Goal: Transaction & Acquisition: Book appointment/travel/reservation

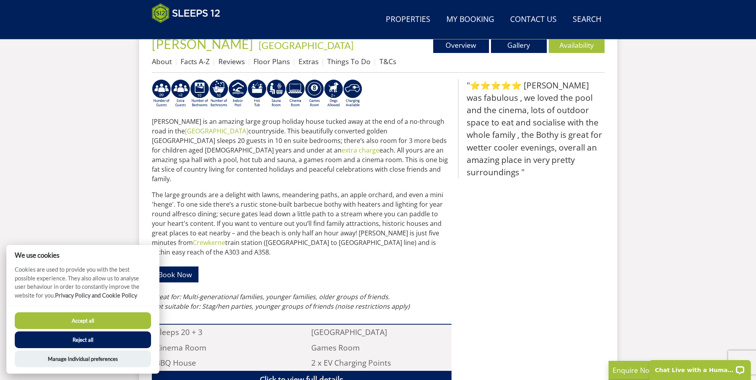
scroll to position [287, 0]
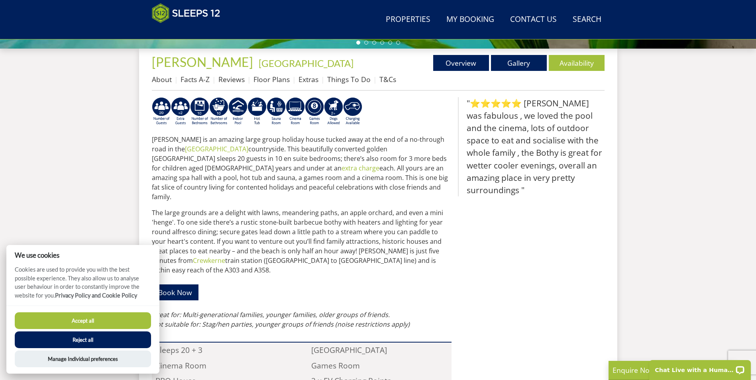
click at [97, 323] on button "Accept all" at bounding box center [83, 321] width 136 height 17
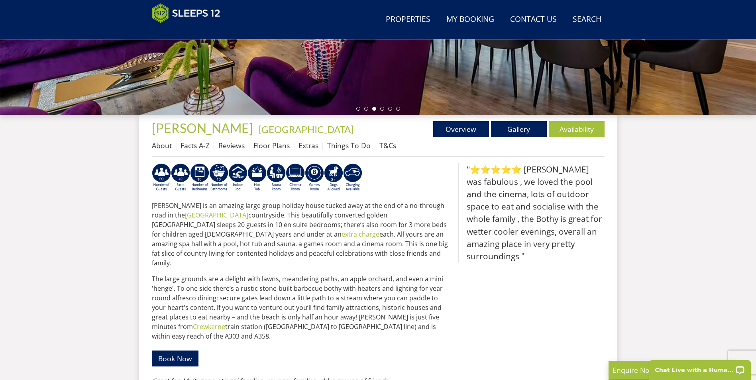
scroll to position [195, 0]
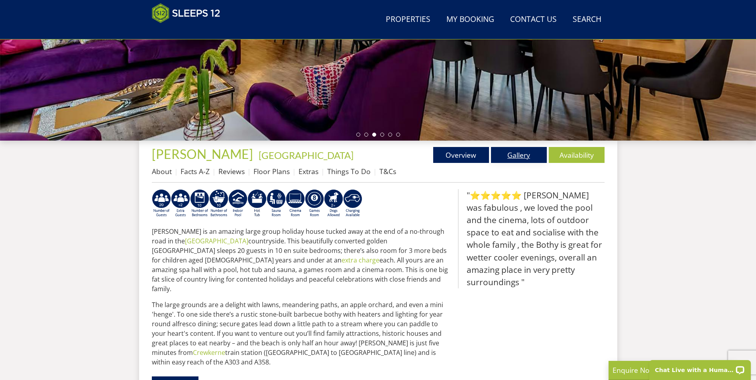
click at [508, 154] on link "Gallery" at bounding box center [519, 155] width 56 height 16
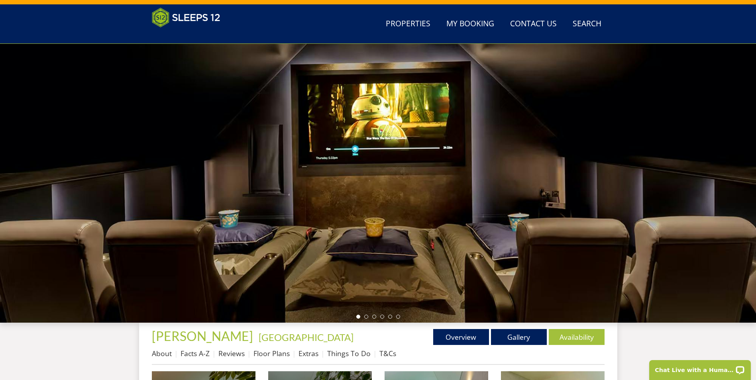
click at [412, 247] on div at bounding box center [378, 183] width 756 height 279
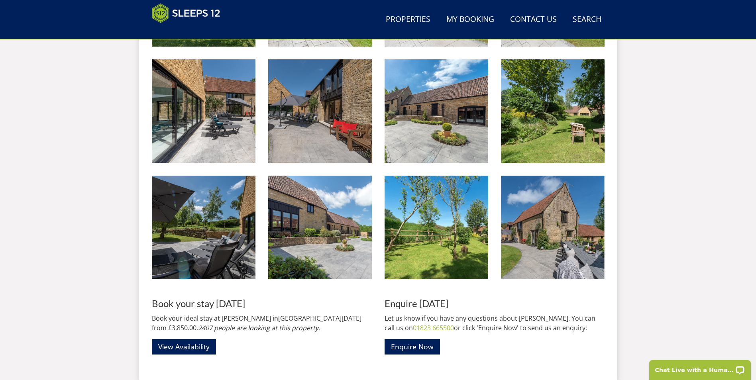
scroll to position [1492, 0]
